Goal: Task Accomplishment & Management: Use online tool/utility

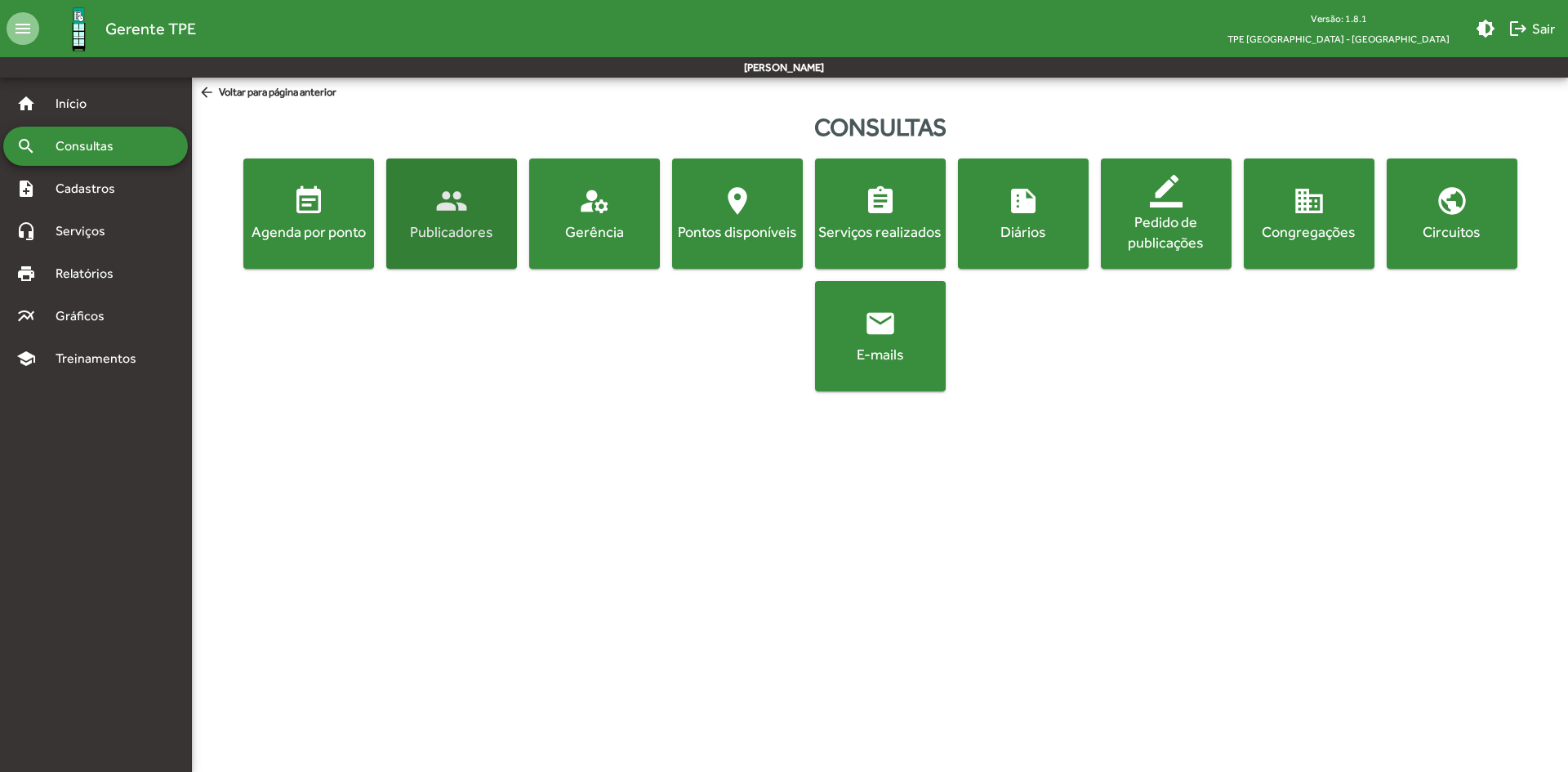
click at [426, 237] on div "Publicadores" at bounding box center [451, 231] width 124 height 21
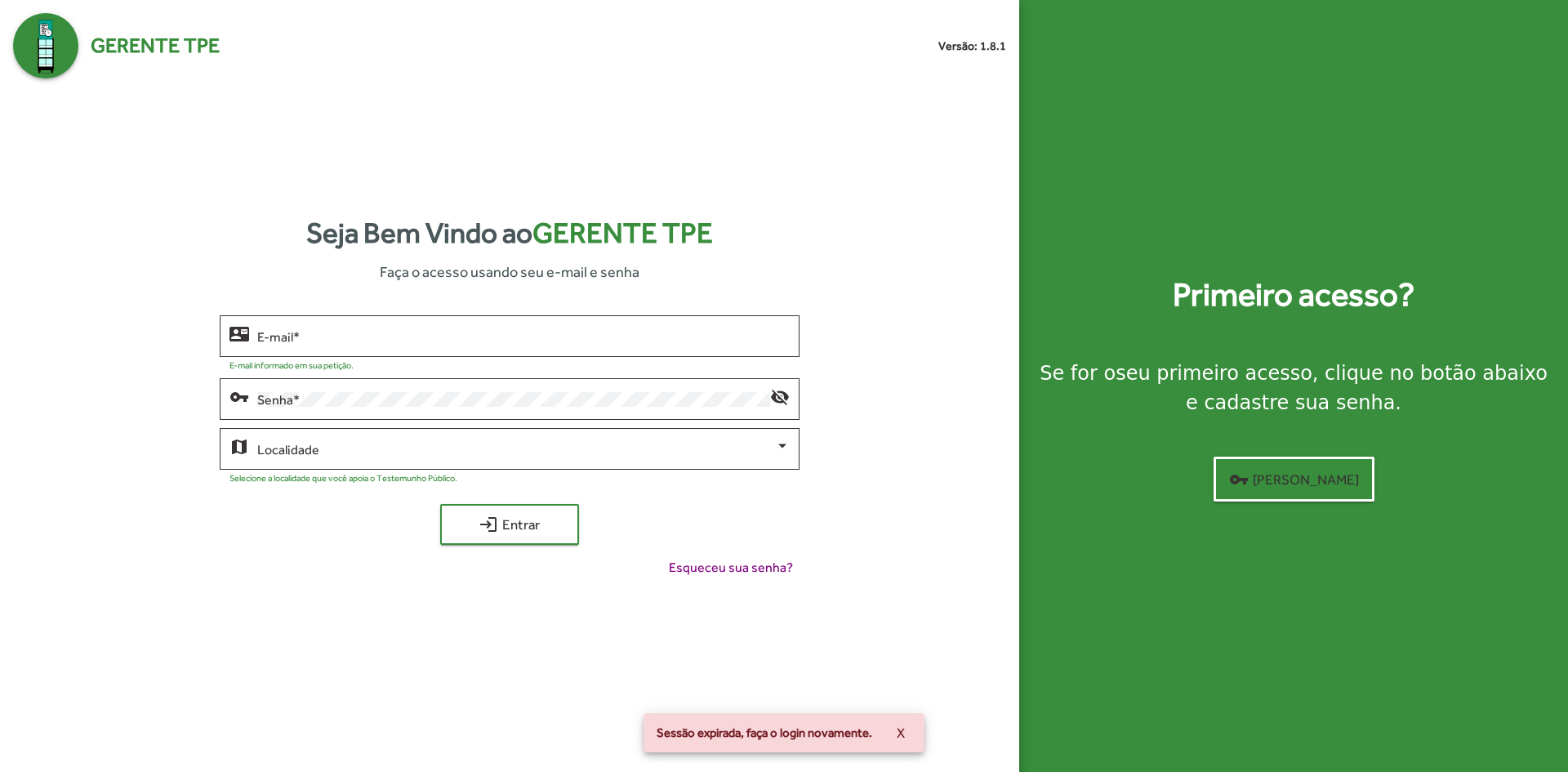
type input "**********"
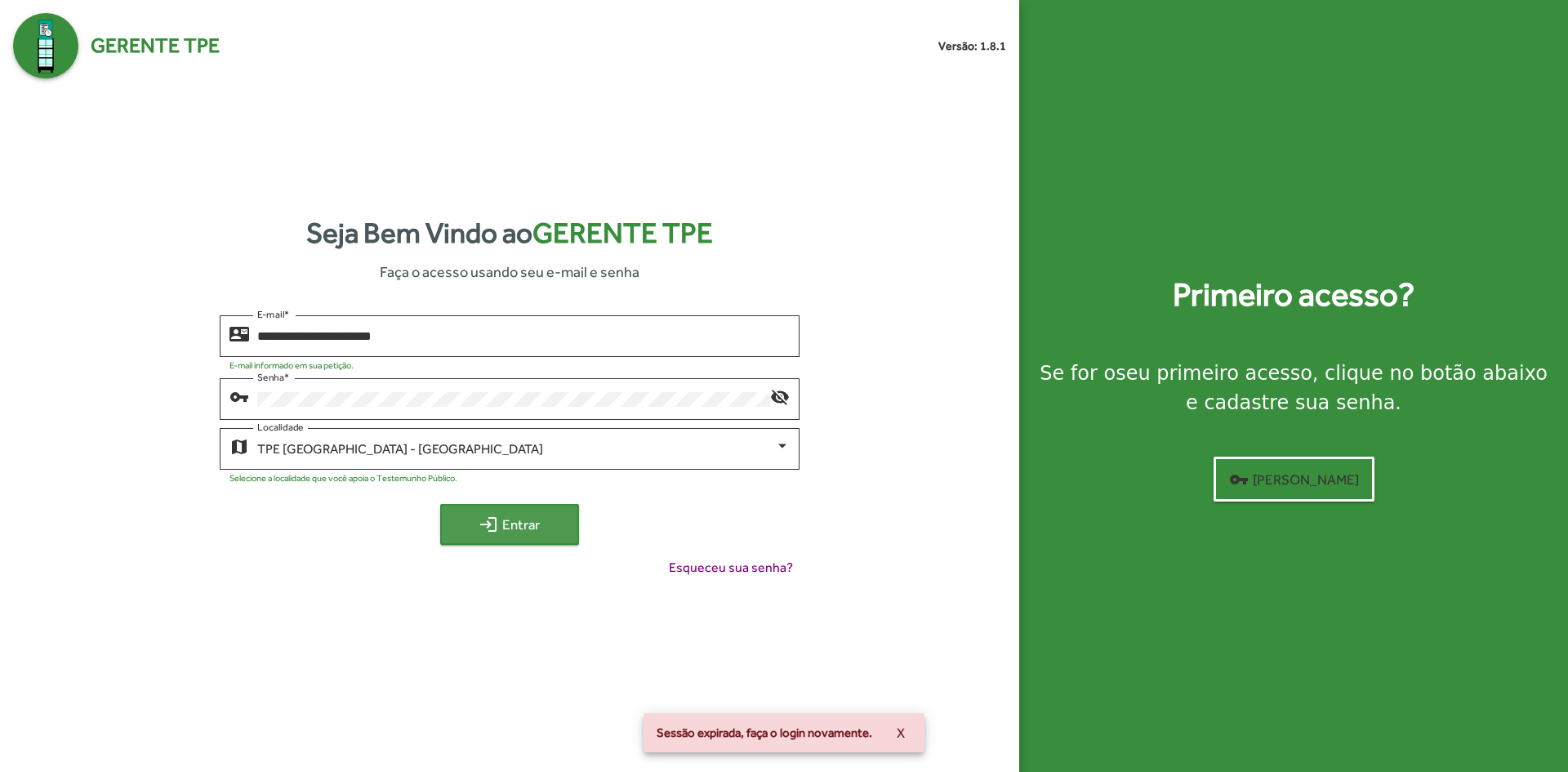
click at [472, 523] on span "login Entrar" at bounding box center [510, 524] width 110 height 30
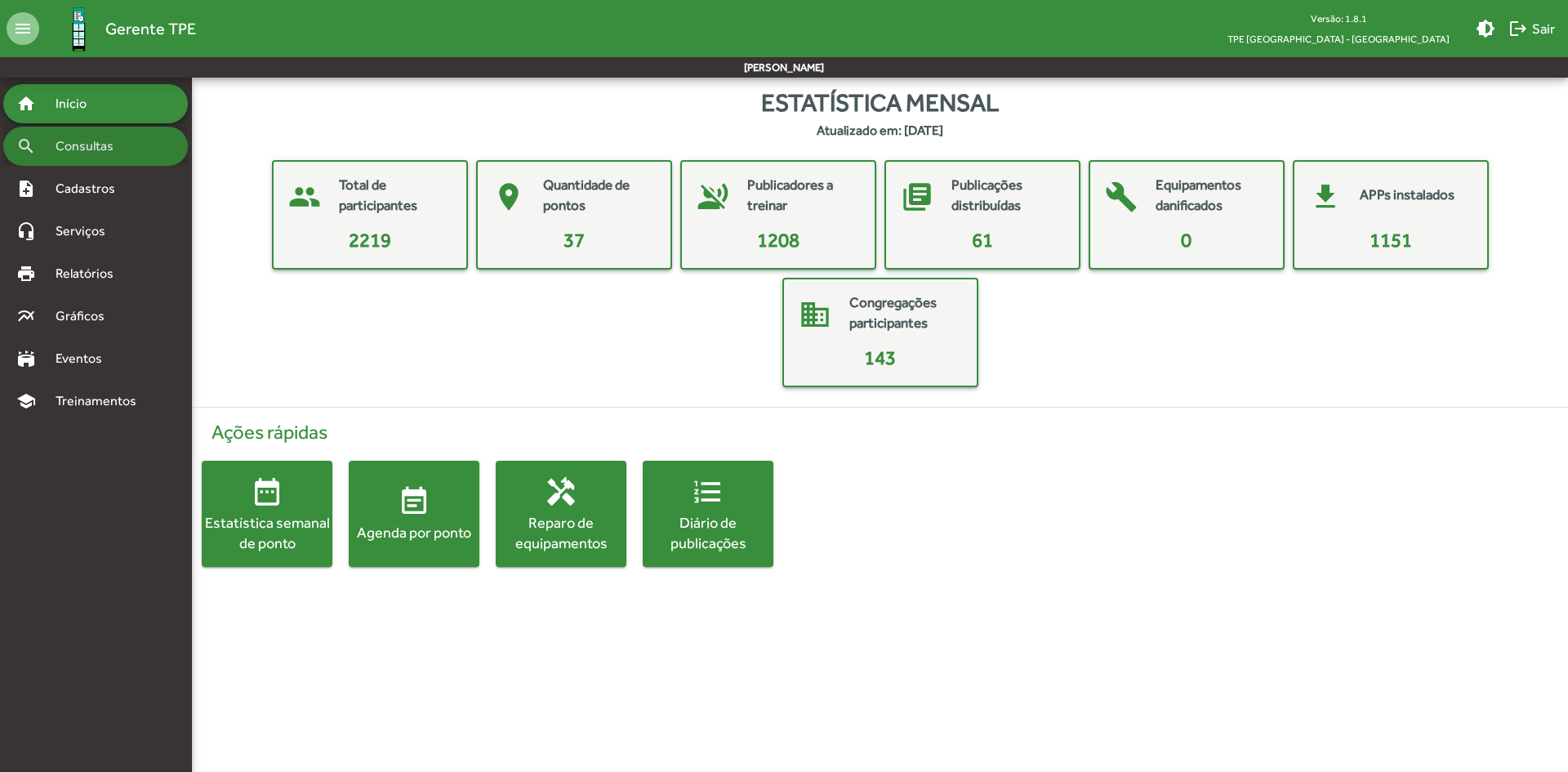
click at [124, 158] on div "search Consultas" at bounding box center [95, 146] width 185 height 39
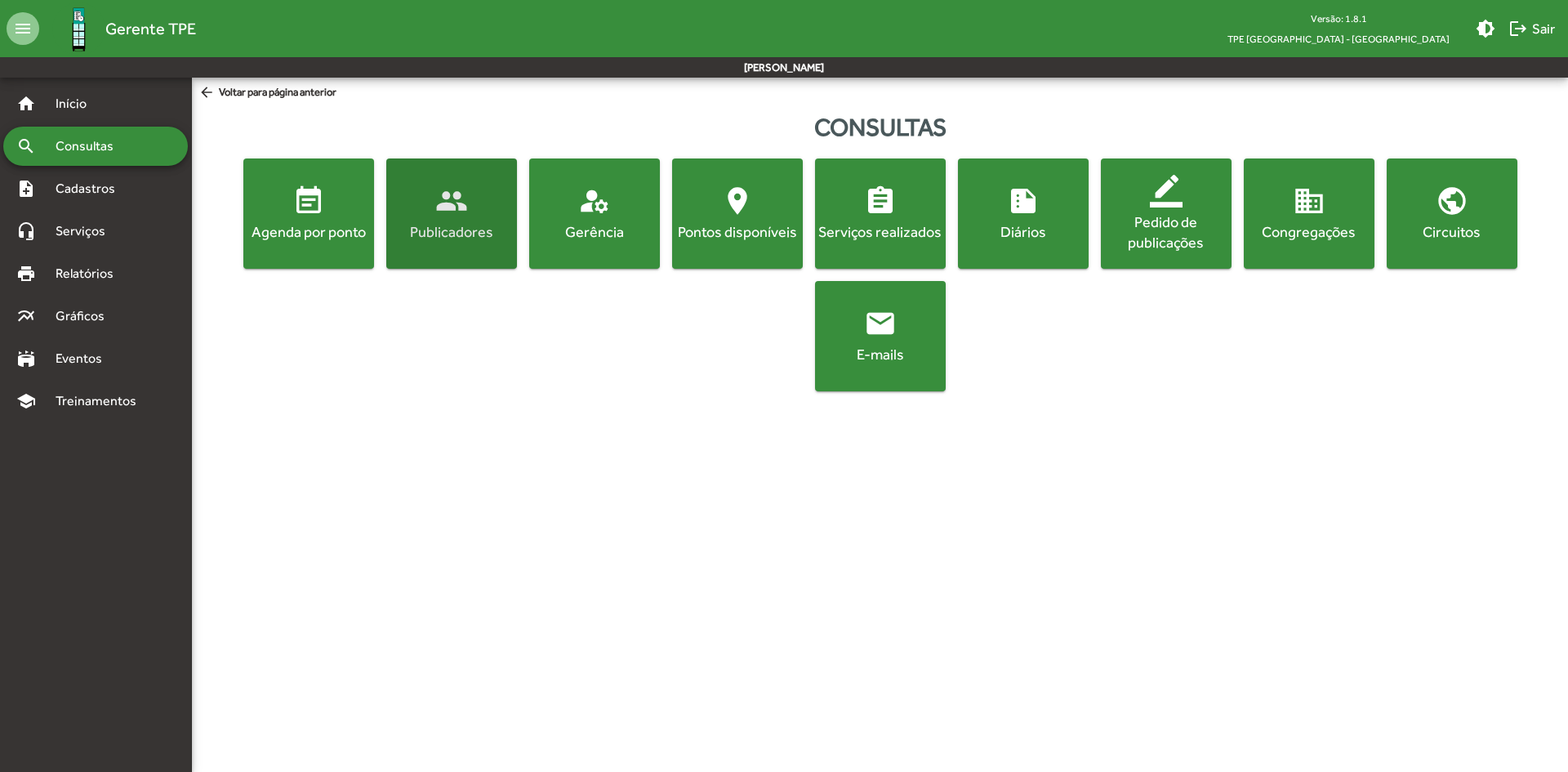
click at [447, 228] on div "Publicadores" at bounding box center [451, 231] width 124 height 21
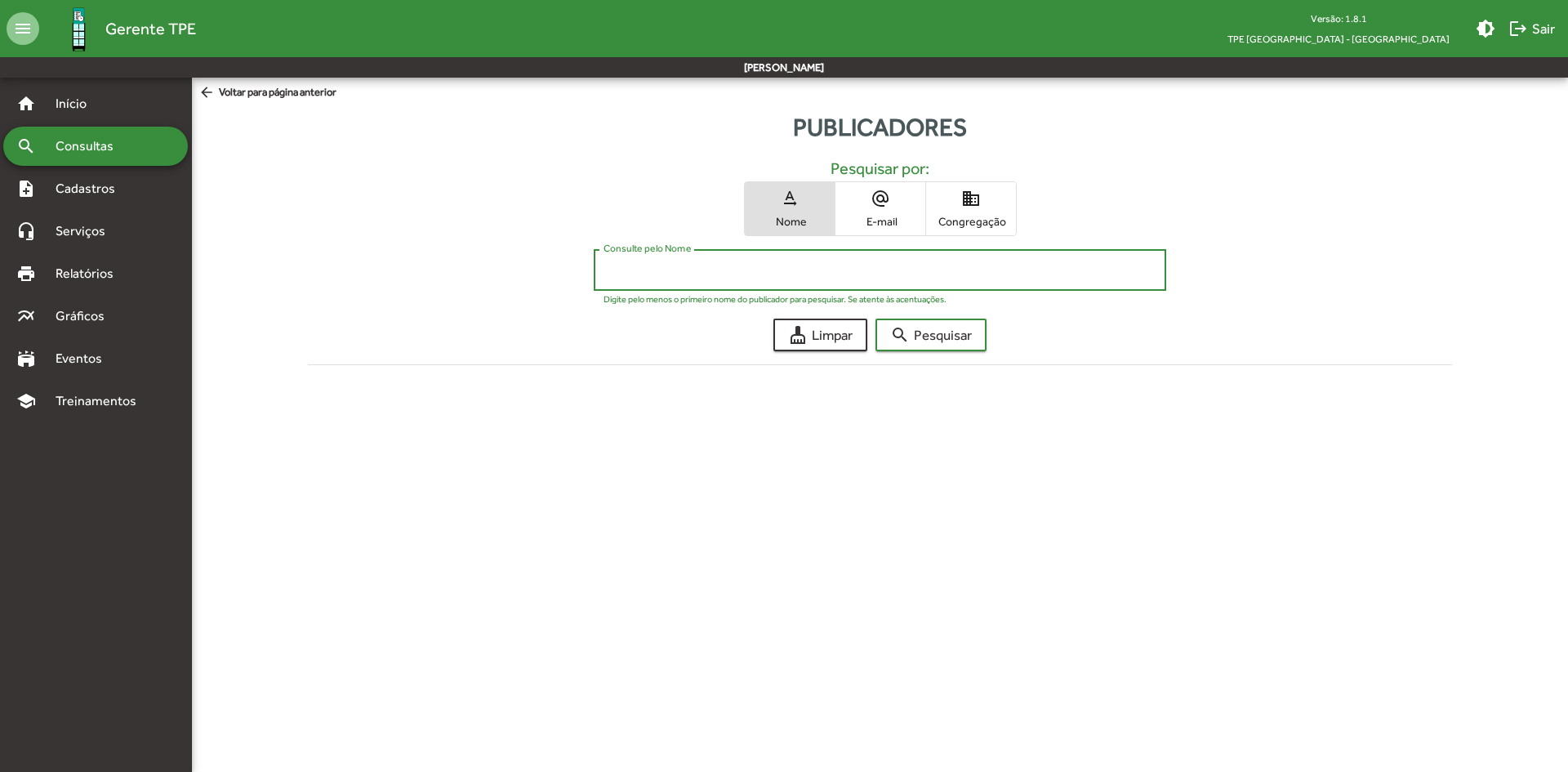
click at [635, 277] on input "Consulte pelo Nome" at bounding box center [879, 270] width 552 height 15
type input "******"
click at [876, 319] on button "search Pesquisar" at bounding box center [931, 335] width 111 height 33
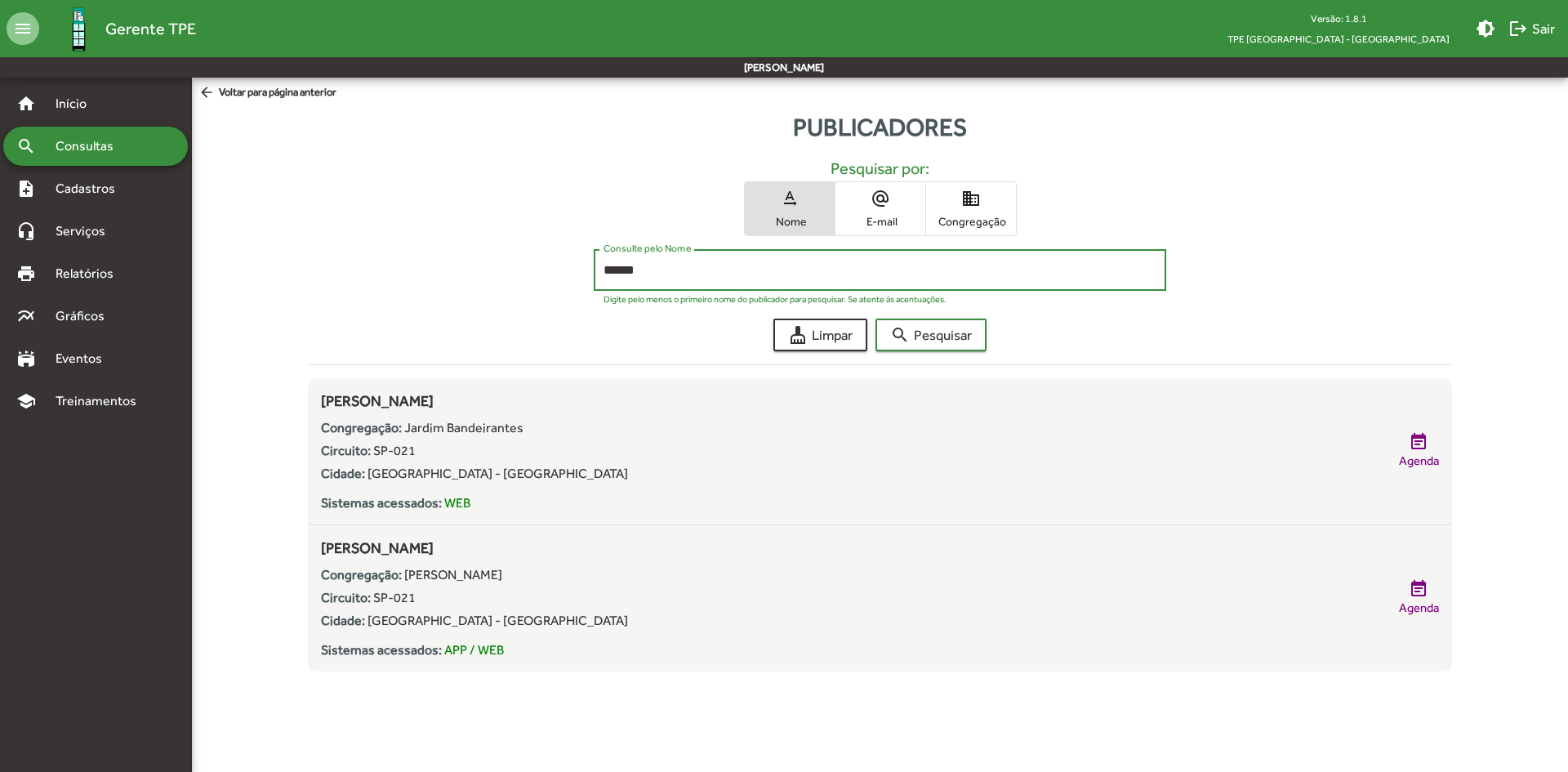
click at [119, 160] on div "search Consultas" at bounding box center [95, 146] width 185 height 39
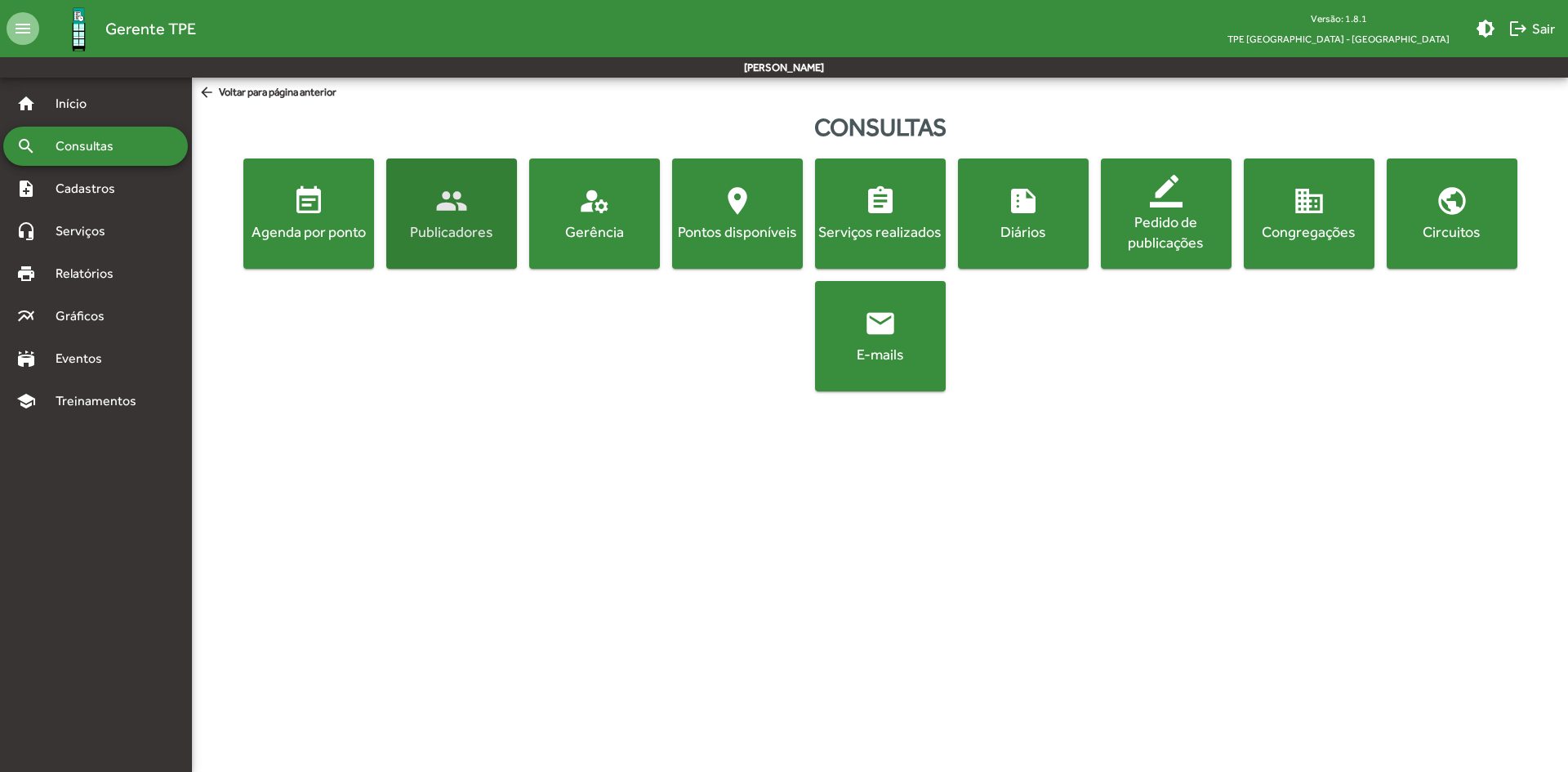
click at [428, 215] on span "people Publicadores" at bounding box center [451, 213] width 124 height 57
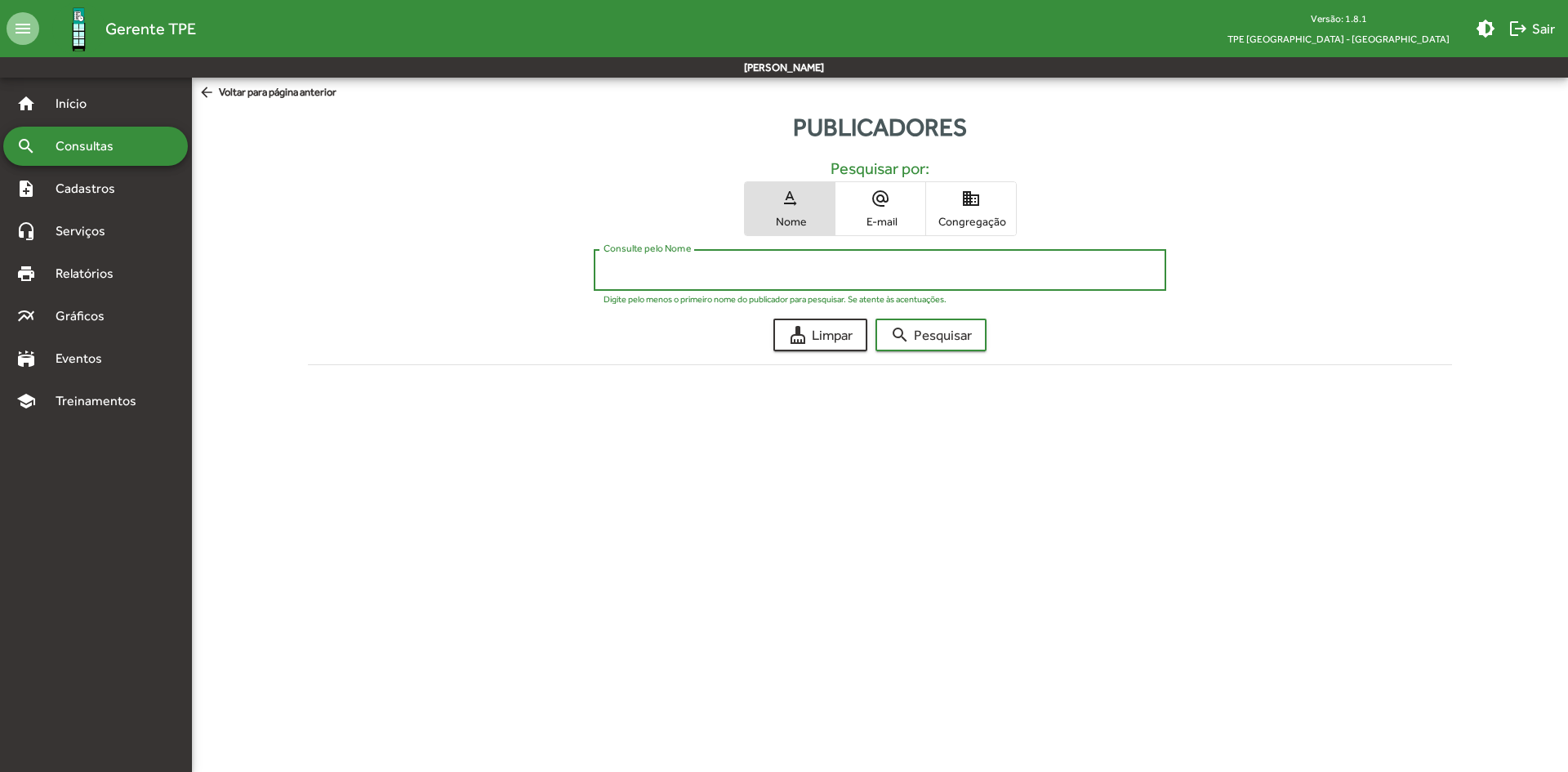
click at [647, 264] on input "Consulte pelo Nome" at bounding box center [879, 270] width 552 height 15
click at [876, 319] on button "search Pesquisar" at bounding box center [931, 335] width 111 height 33
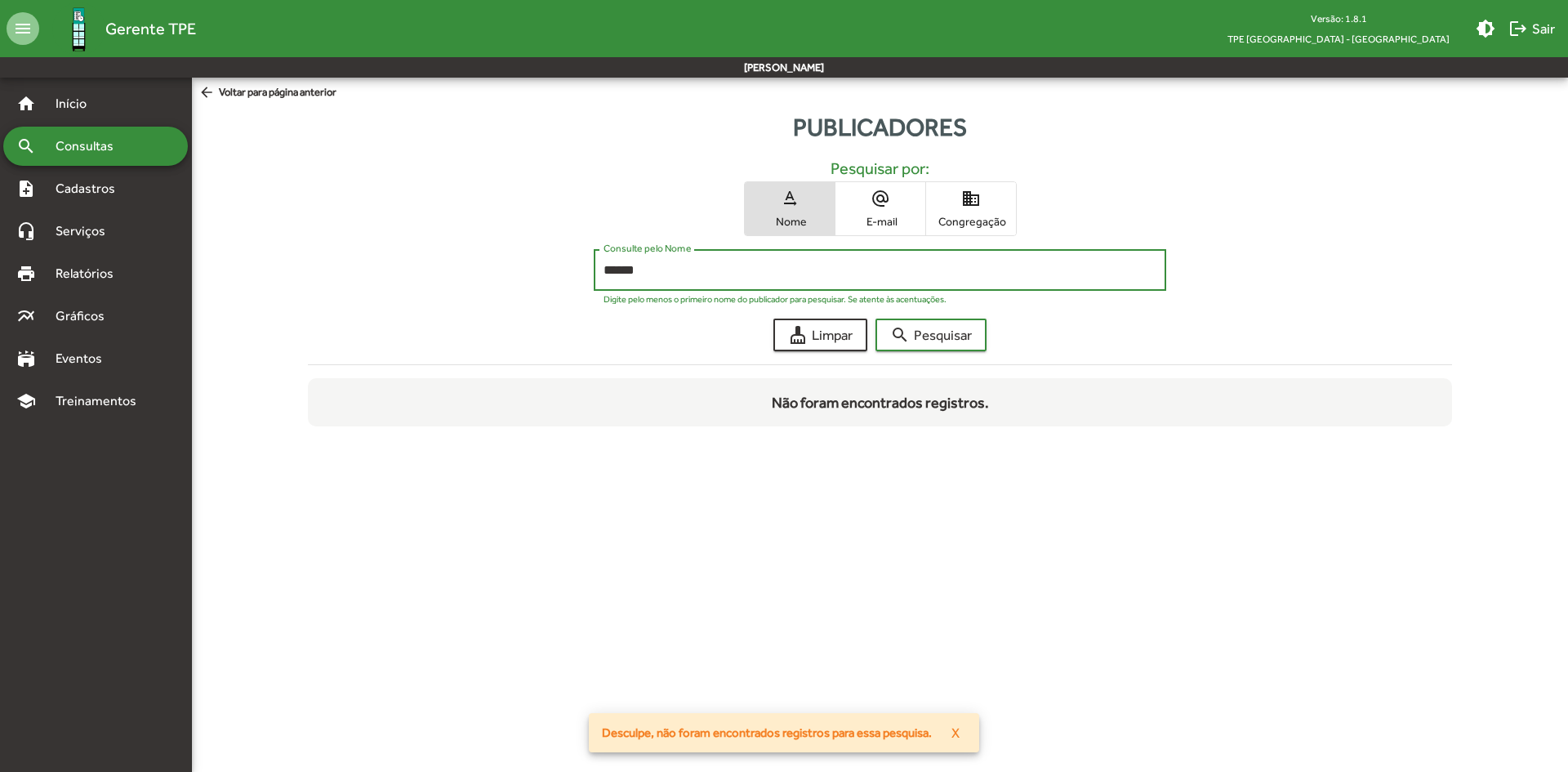
type input "******"
click at [876, 319] on button "search Pesquisar" at bounding box center [931, 335] width 111 height 33
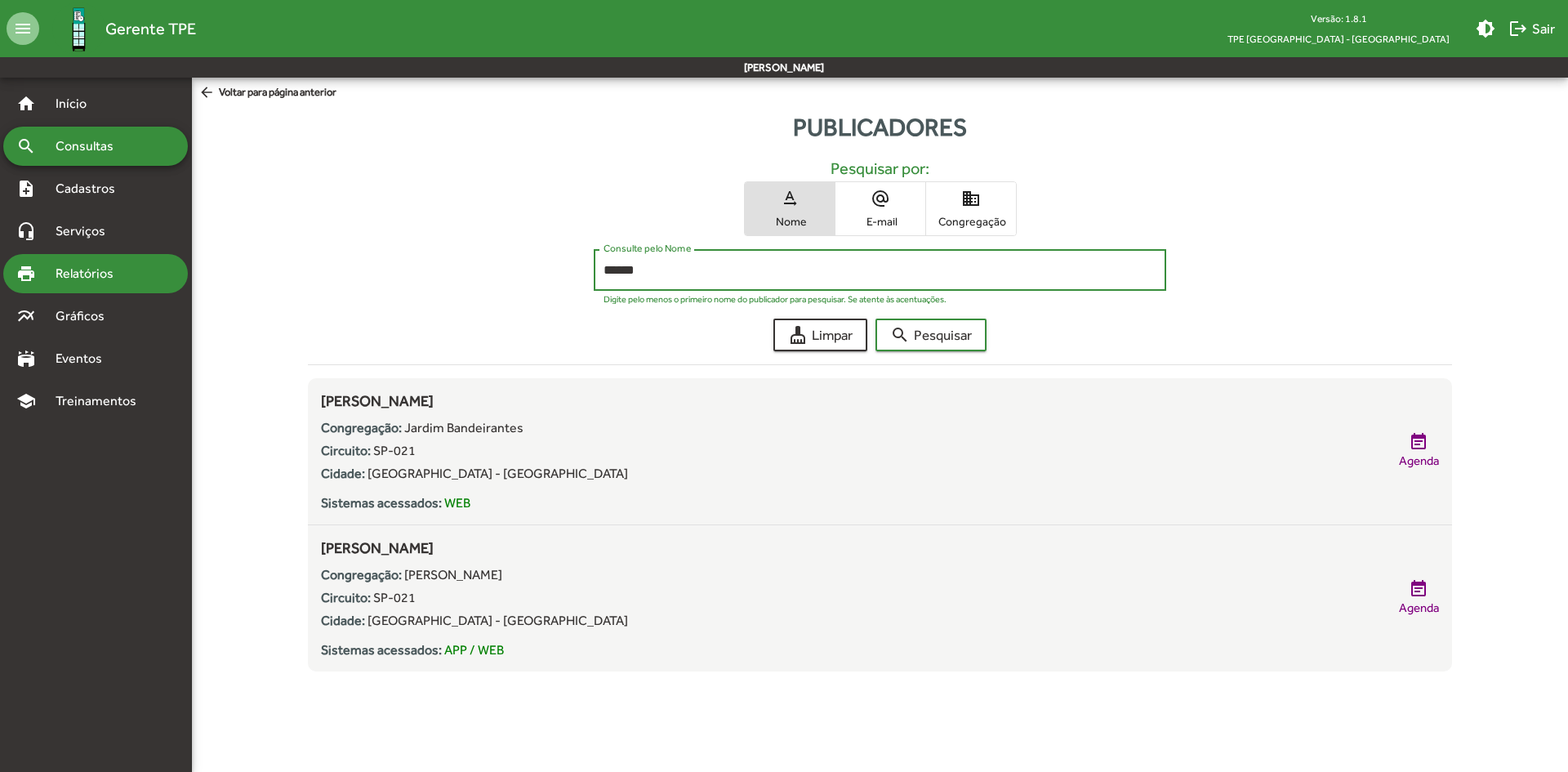
click at [91, 279] on span "Relatórios" at bounding box center [90, 273] width 89 height 20
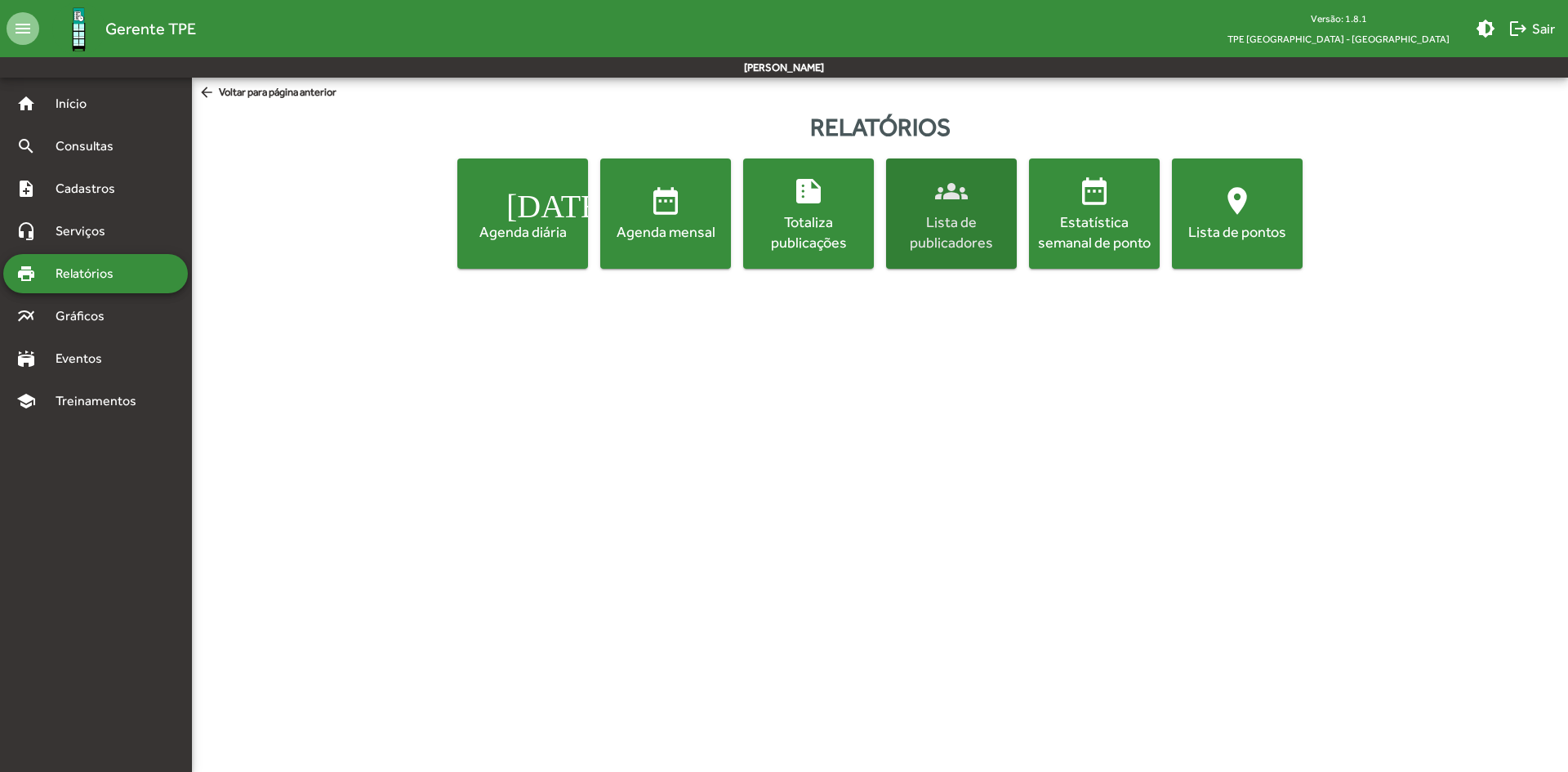
click at [971, 245] on div "Lista de publicadores" at bounding box center [952, 231] width 124 height 40
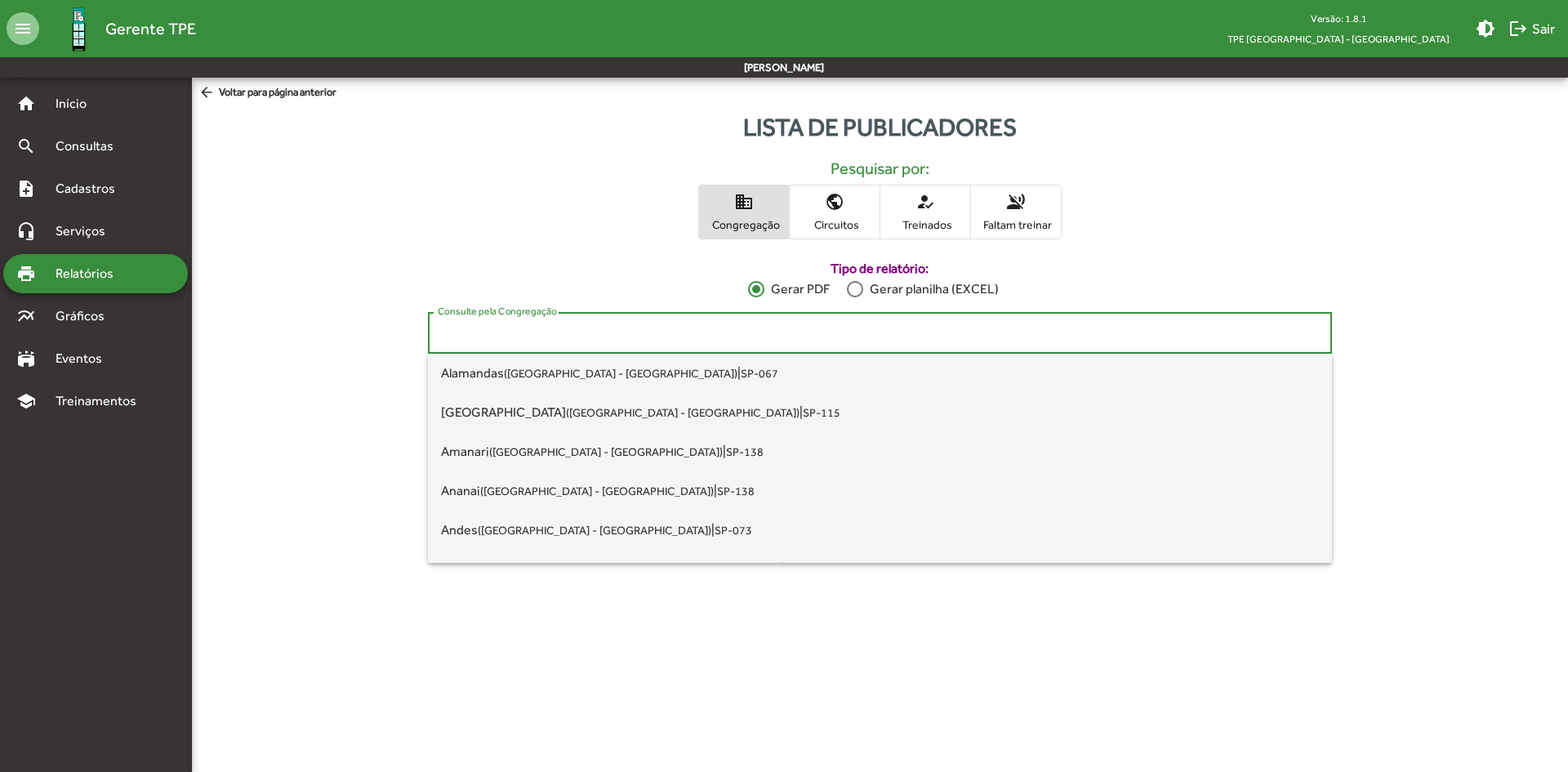
click at [643, 333] on input "Consulte pela Congregação" at bounding box center [880, 333] width 885 height 15
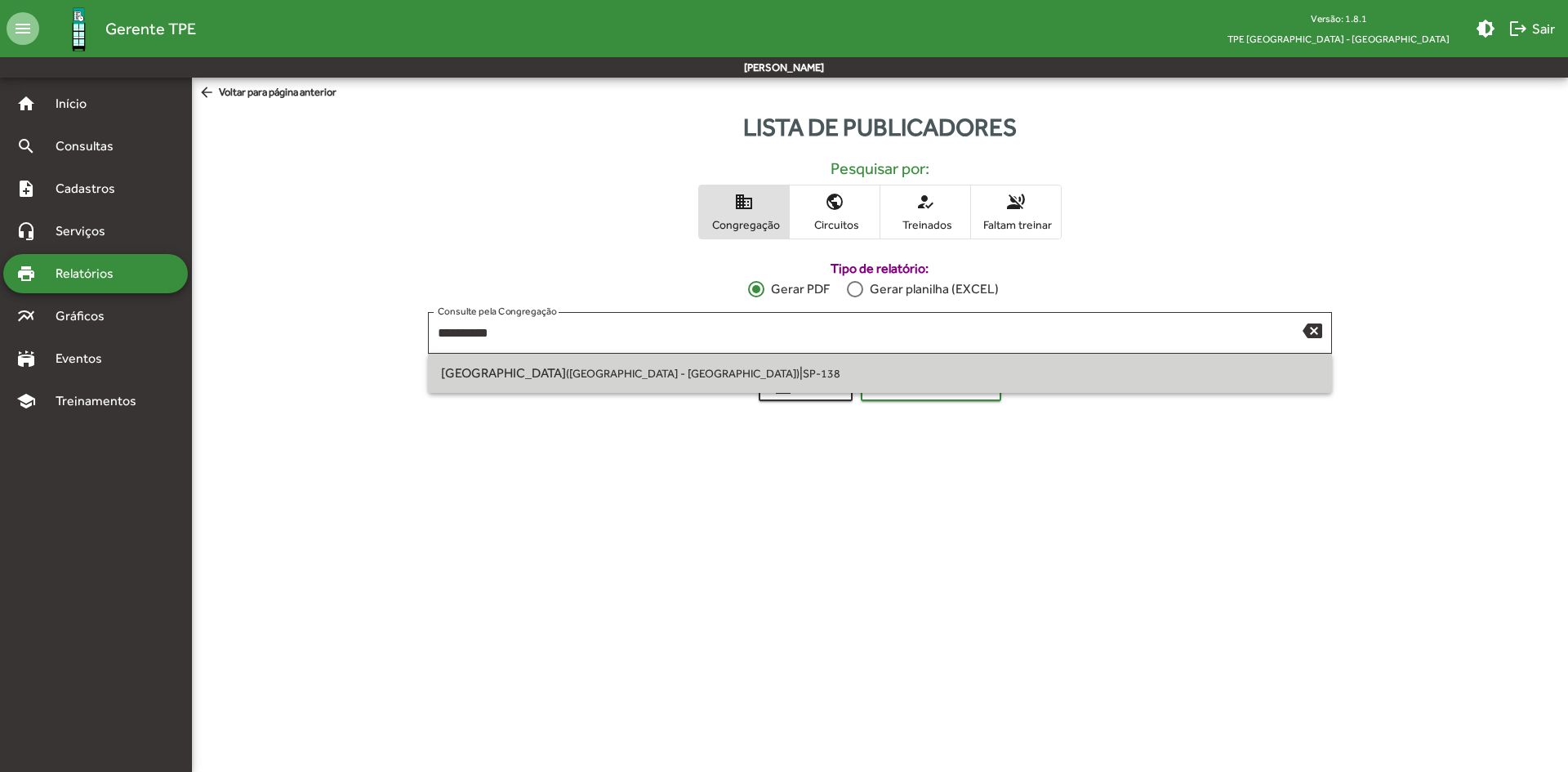
click at [460, 380] on span "[GEOGRAPHIC_DATA] ([GEOGRAPHIC_DATA] - [GEOGRAPHIC_DATA]) | SP-138" at bounding box center [880, 373] width 878 height 39
type input "**********"
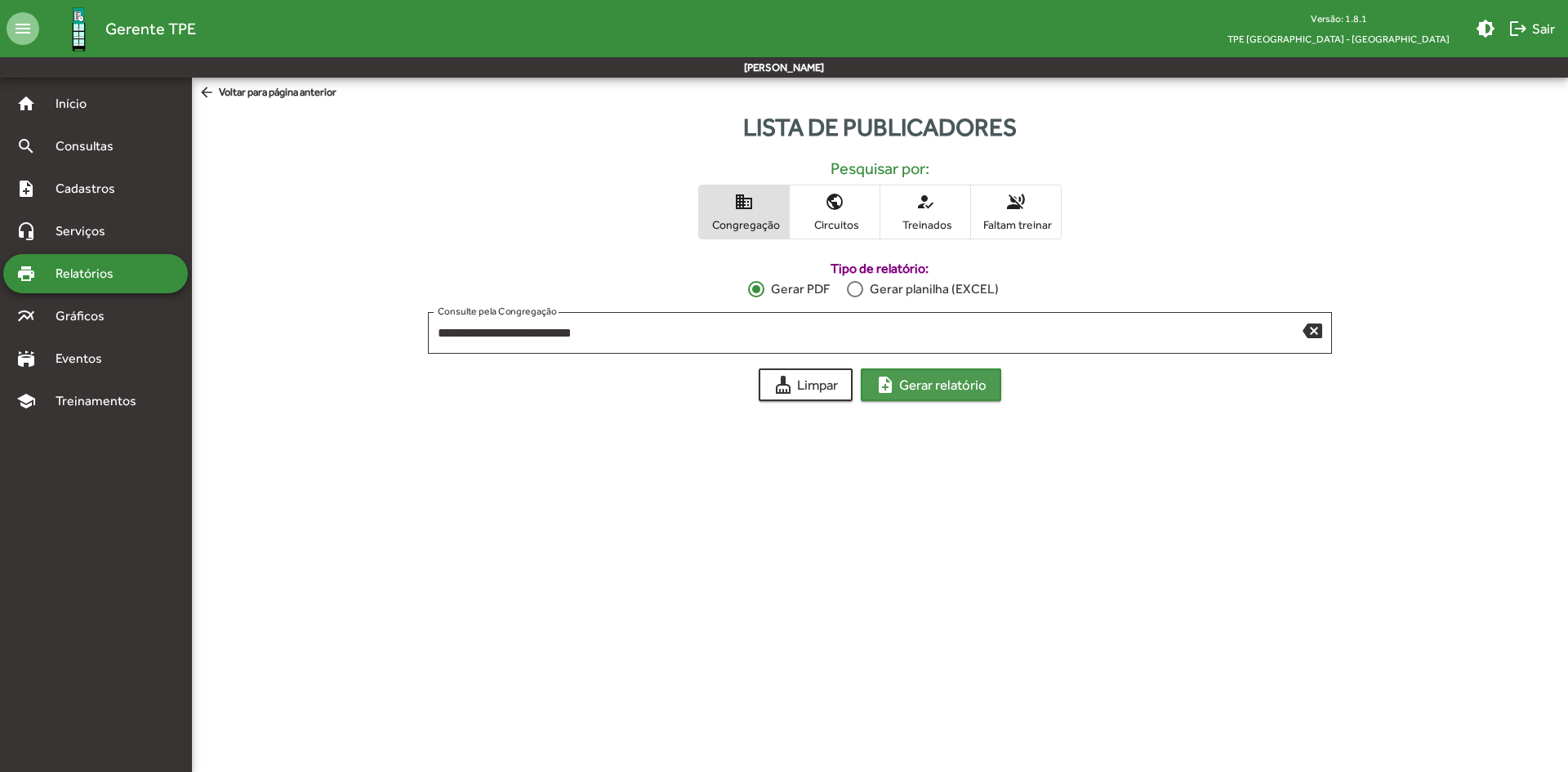
click at [931, 393] on span "note_add Gerar relatório" at bounding box center [931, 385] width 111 height 30
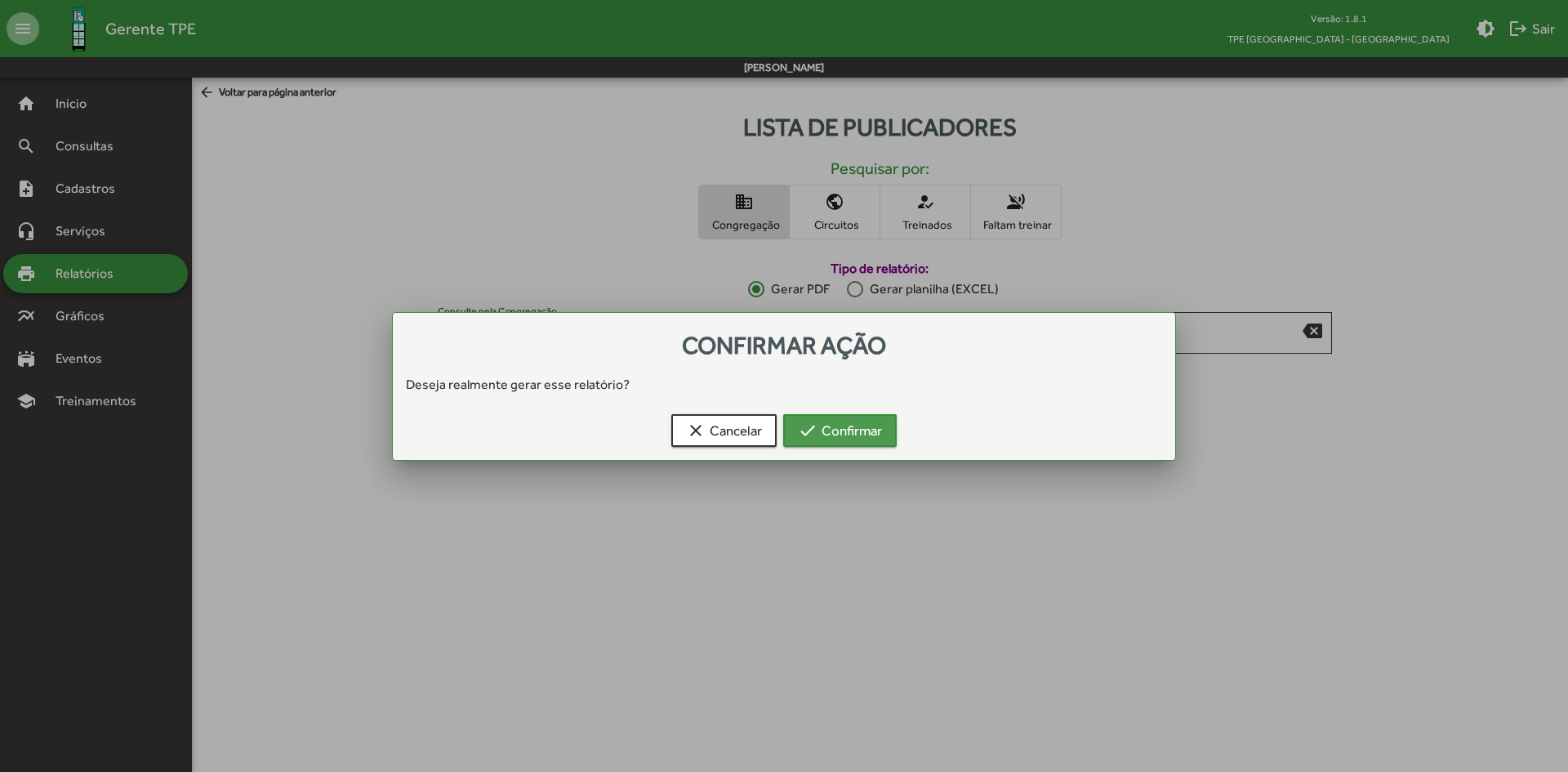
click at [866, 439] on span "check Confirmar" at bounding box center [839, 430] width 84 height 30
